Goal: Task Accomplishment & Management: Use online tool/utility

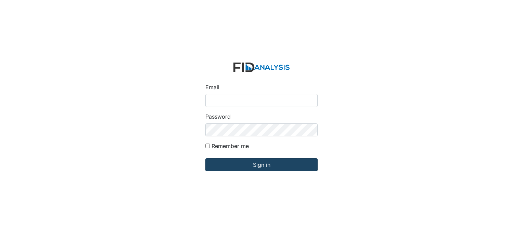
type input "[PERSON_NAME][EMAIL_ADDRESS][DOMAIN_NAME]"
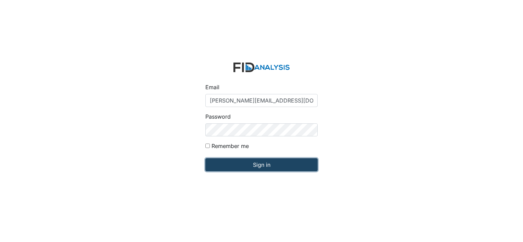
click at [253, 162] on input "Sign in" at bounding box center [261, 164] width 112 height 13
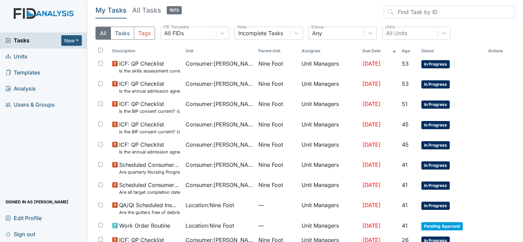
click at [18, 58] on span "Units" at bounding box center [16, 56] width 22 height 11
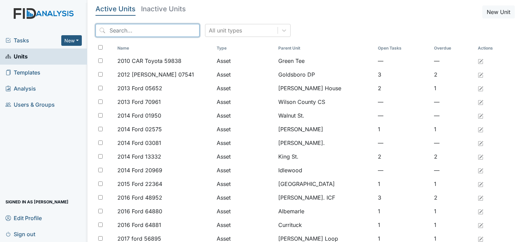
click at [111, 30] on input "search" at bounding box center [147, 30] width 104 height 13
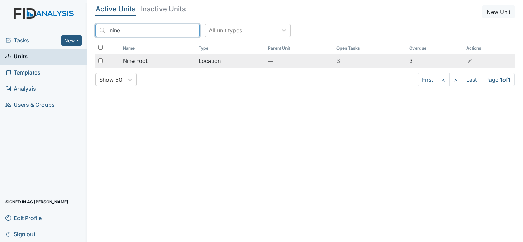
type input "nine"
click at [130, 60] on span "Nine Foot" at bounding box center [135, 61] width 25 height 8
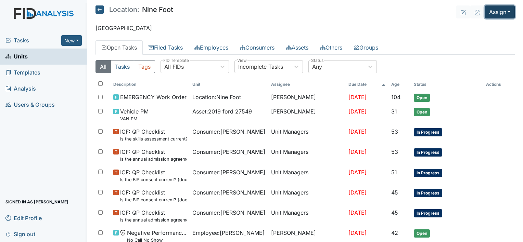
click at [494, 13] on button "Assign" at bounding box center [500, 11] width 30 height 13
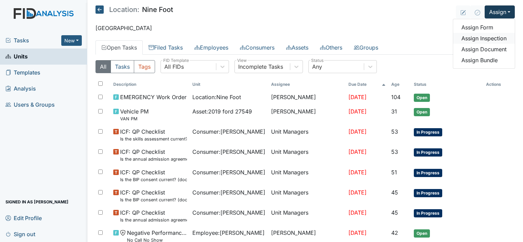
click at [490, 39] on link "Assign Inspection" at bounding box center [484, 38] width 62 height 11
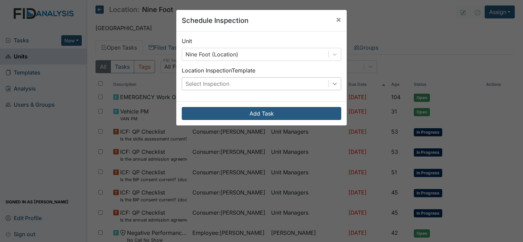
click at [332, 82] on icon at bounding box center [334, 83] width 7 height 7
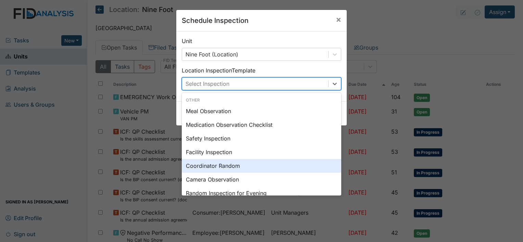
click at [231, 165] on div "Coordinator Random" at bounding box center [261, 166] width 159 height 14
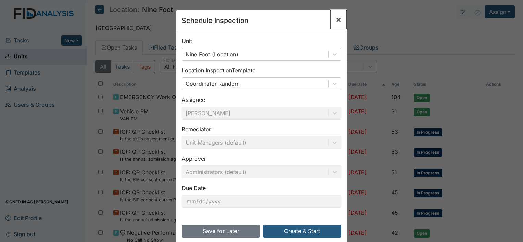
click at [336, 19] on span "×" at bounding box center [338, 19] width 5 height 10
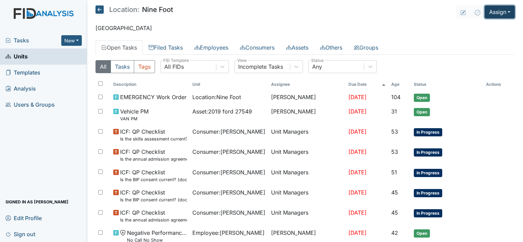
click at [495, 12] on button "Assign" at bounding box center [500, 11] width 30 height 13
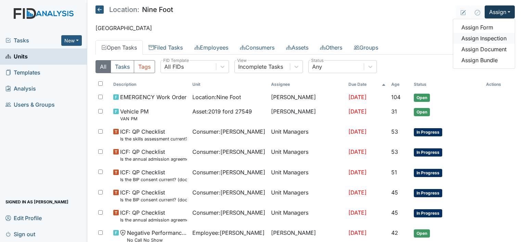
click at [488, 37] on link "Assign Inspection" at bounding box center [484, 38] width 62 height 11
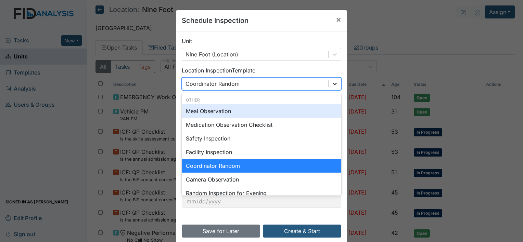
click at [332, 84] on icon at bounding box center [334, 83] width 7 height 7
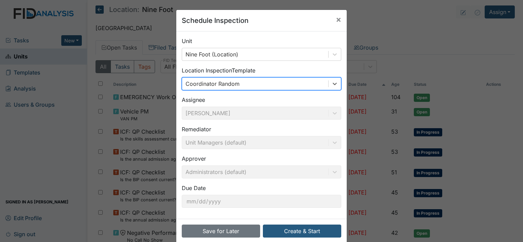
click at [298, 82] on div "Coordinator Random" at bounding box center [255, 84] width 146 height 12
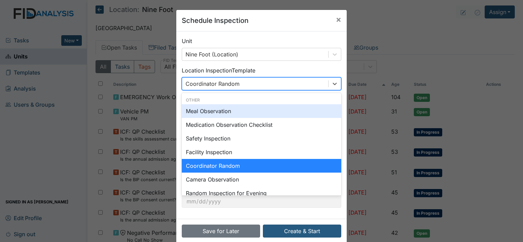
click at [298, 82] on div "Coordinator Random" at bounding box center [255, 84] width 146 height 12
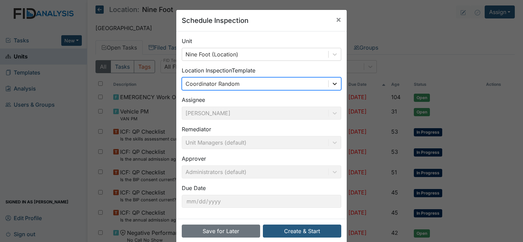
click at [332, 82] on icon at bounding box center [334, 83] width 7 height 7
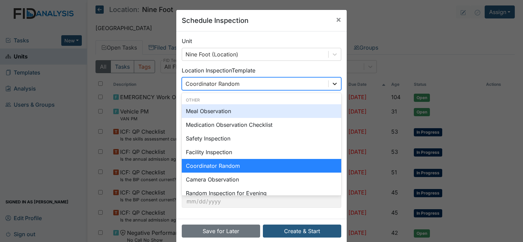
click at [332, 82] on icon at bounding box center [334, 83] width 7 height 7
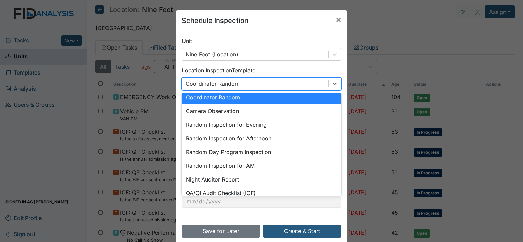
scroll to position [82, 0]
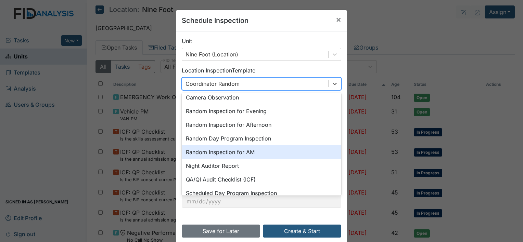
click at [238, 152] on div "Random Inspection for AM" at bounding box center [261, 152] width 159 height 14
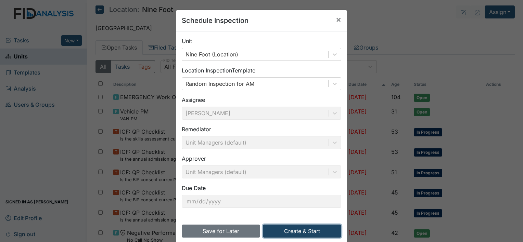
click at [311, 230] on button "Create & Start" at bounding box center [302, 231] width 78 height 13
